Goal: Transaction & Acquisition: Obtain resource

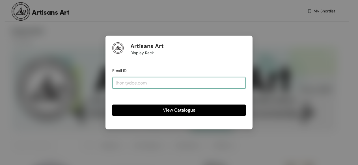
click at [177, 81] on input "email" at bounding box center [179, 82] width 134 height 11
type input "[EMAIL_ADDRESS][DOMAIN_NAME]"
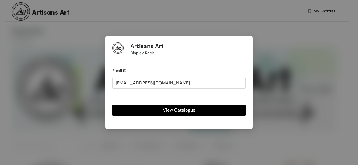
click at [193, 111] on span "View Catalogue" at bounding box center [179, 110] width 33 height 7
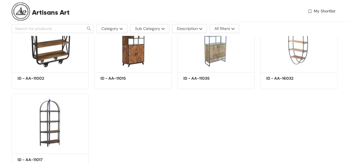
scroll to position [452, 0]
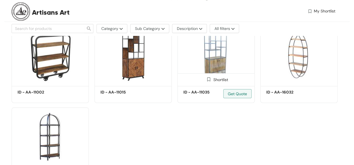
click at [223, 61] on img at bounding box center [216, 55] width 77 height 58
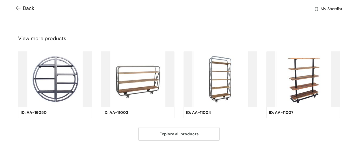
scroll to position [30, 0]
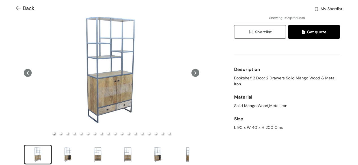
click at [193, 69] on icon at bounding box center [196, 73] width 8 height 8
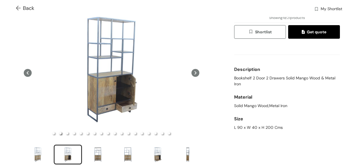
click at [195, 73] on icon at bounding box center [196, 72] width 2 height 3
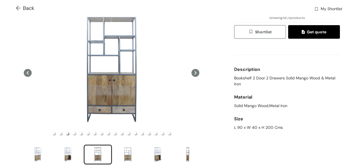
click at [195, 73] on icon at bounding box center [196, 72] width 2 height 3
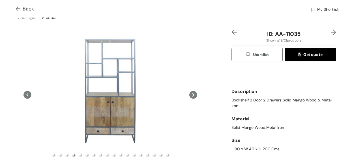
scroll to position [0, 0]
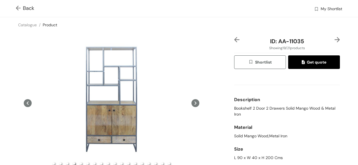
click at [16, 6] on img at bounding box center [19, 9] width 7 height 6
